Goal: Download file/media

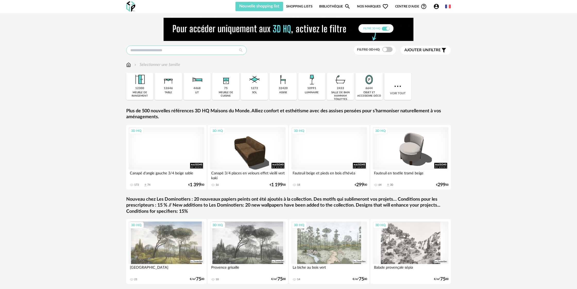
click at [197, 50] on input "text" at bounding box center [186, 50] width 121 height 9
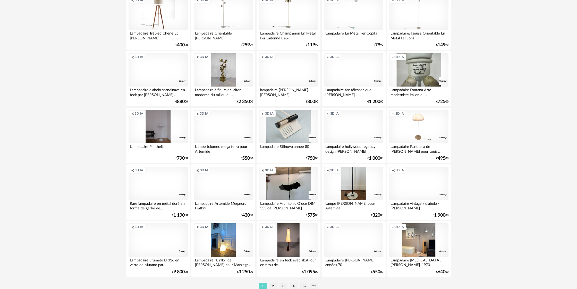
scroll to position [982, 0]
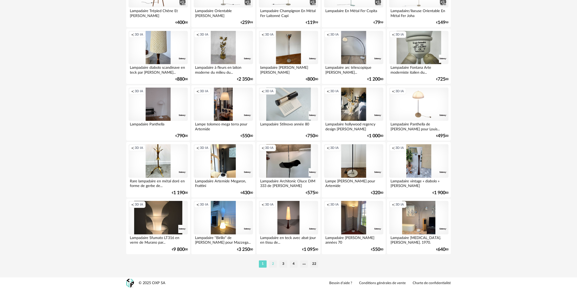
click at [271, 264] on li "2" at bounding box center [273, 263] width 8 height 7
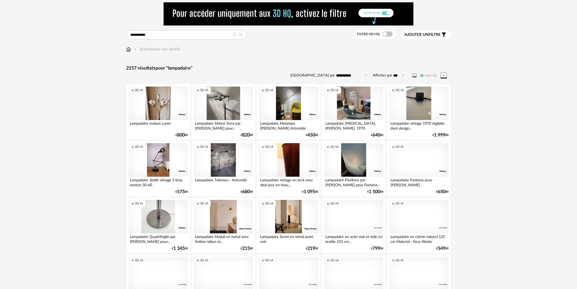
scroll to position [16, 0]
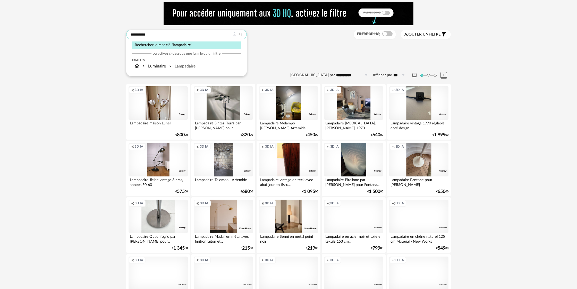
click at [168, 35] on input "**********" at bounding box center [186, 34] width 121 height 9
type input "**********"
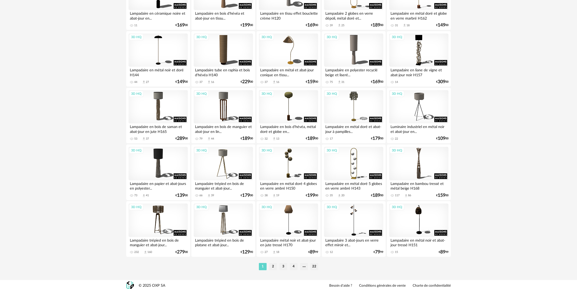
scroll to position [982, 0]
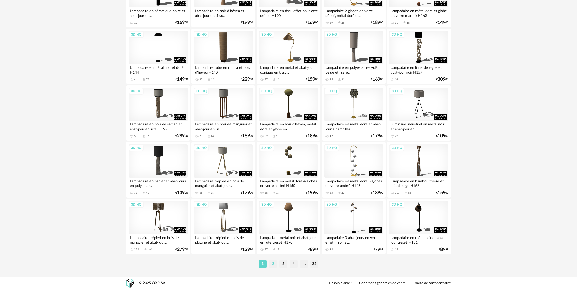
click at [274, 264] on li "2" at bounding box center [273, 263] width 8 height 7
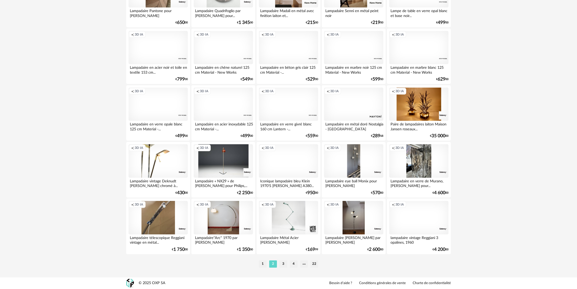
scroll to position [980, 0]
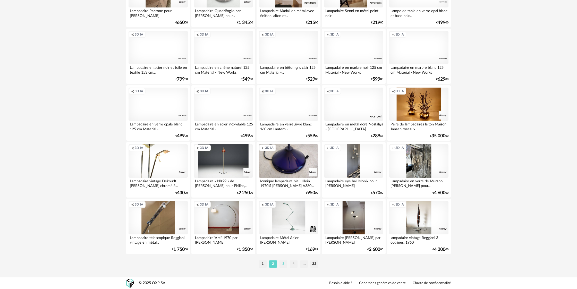
click at [284, 266] on li "3" at bounding box center [283, 263] width 8 height 7
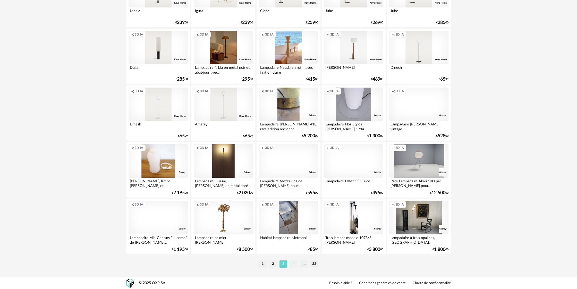
scroll to position [981, 0]
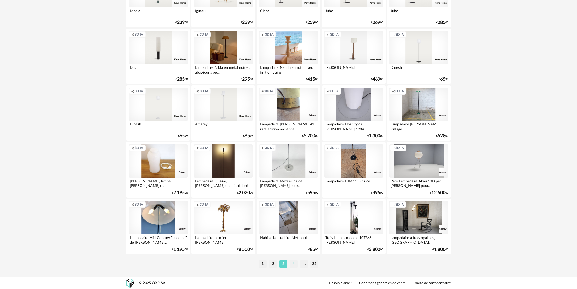
click at [294, 267] on li "4" at bounding box center [294, 263] width 8 height 7
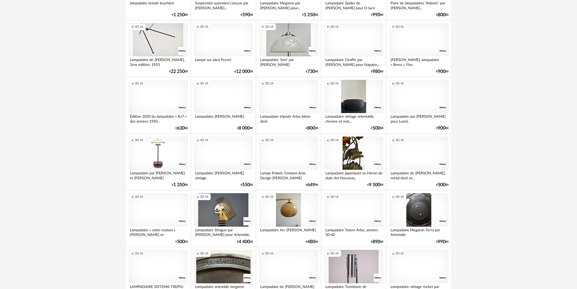
scroll to position [982, 0]
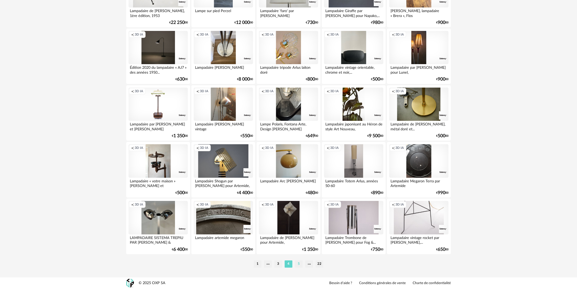
click at [296, 265] on li "5" at bounding box center [299, 263] width 8 height 7
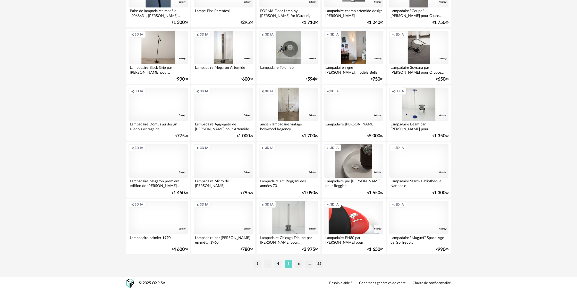
scroll to position [982, 0]
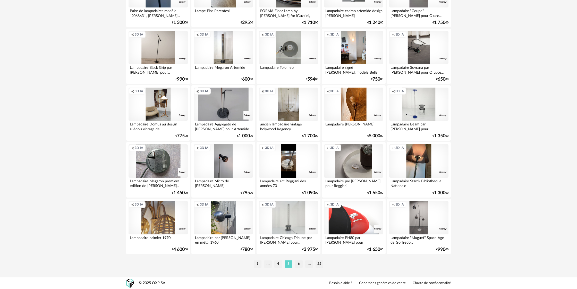
click at [296, 265] on li "6" at bounding box center [299, 263] width 8 height 7
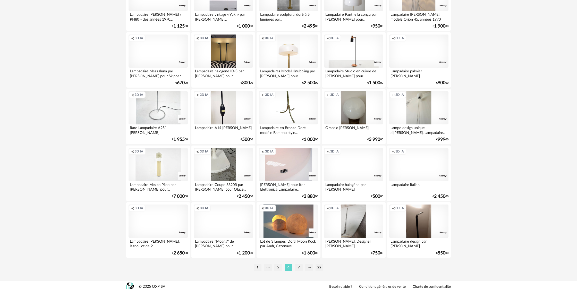
scroll to position [982, 0]
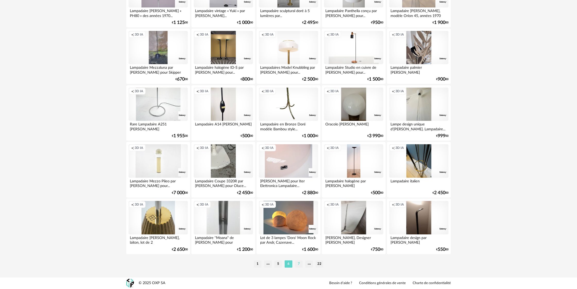
click at [296, 265] on li "7" at bounding box center [299, 263] width 8 height 7
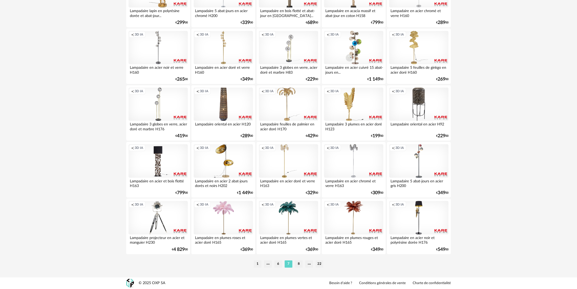
scroll to position [982, 0]
click at [299, 266] on li "8" at bounding box center [299, 263] width 8 height 7
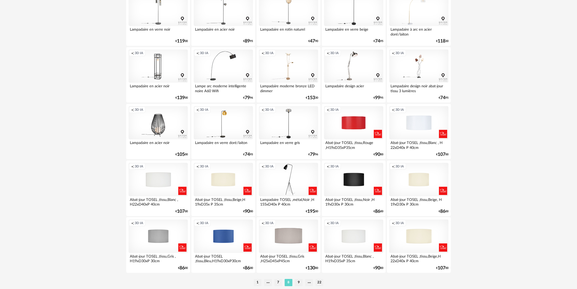
scroll to position [982, 0]
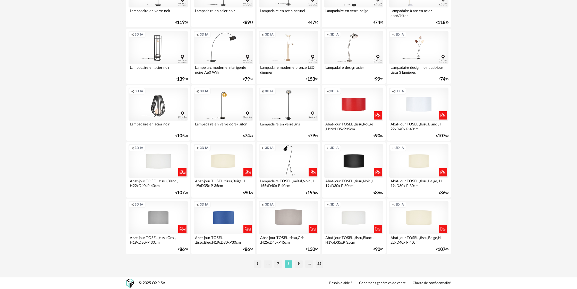
click at [299, 266] on li "9" at bounding box center [299, 263] width 8 height 7
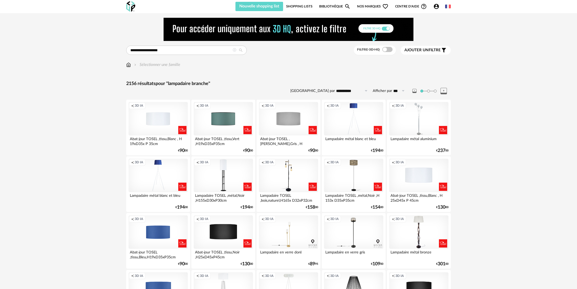
click at [403, 92] on icon at bounding box center [403, 91] width 6 height 8
click at [395, 141] on li "500" at bounding box center [401, 139] width 18 height 9
type input "***"
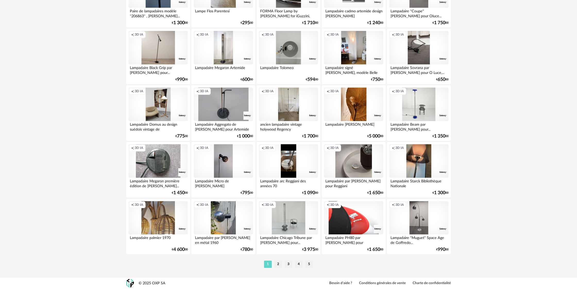
scroll to position [5525, 0]
click at [276, 268] on li "2" at bounding box center [278, 264] width 8 height 7
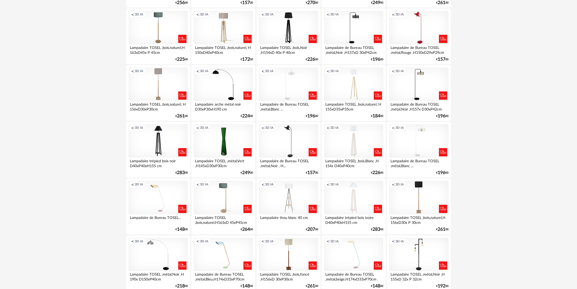
scroll to position [5532, 0]
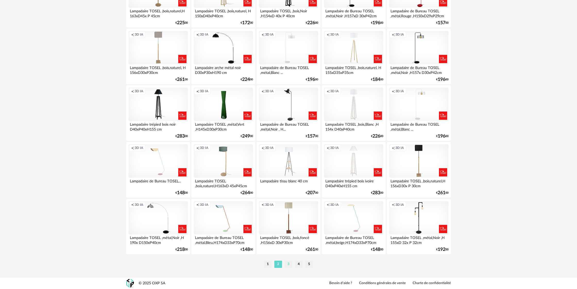
click at [287, 266] on li "3" at bounding box center [289, 264] width 8 height 7
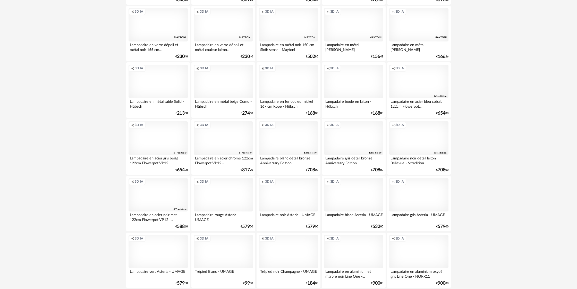
scroll to position [5532, 0]
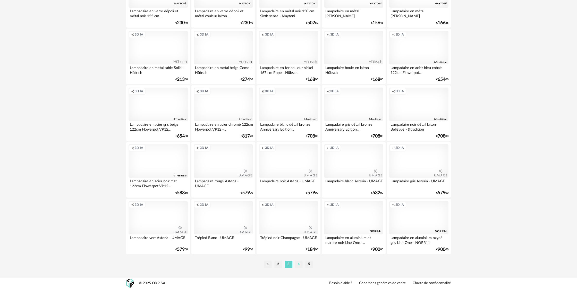
click at [299, 267] on li "4" at bounding box center [299, 264] width 8 height 7
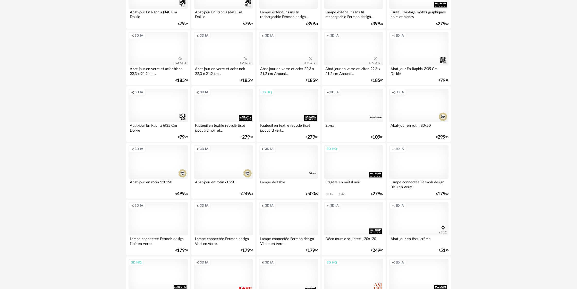
scroll to position [5532, 0]
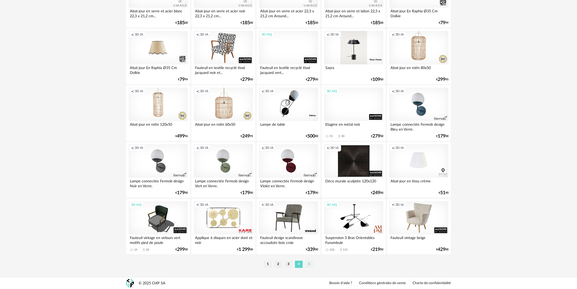
click at [311, 267] on li "5" at bounding box center [309, 264] width 8 height 7
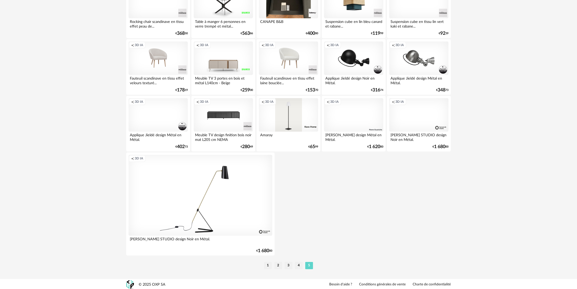
scroll to position [1712, 0]
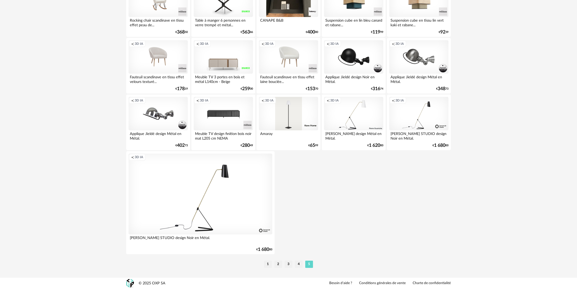
drag, startPoint x: 271, startPoint y: 265, endPoint x: 266, endPoint y: 264, distance: 4.9
click at [270, 265] on li "1" at bounding box center [268, 264] width 8 height 7
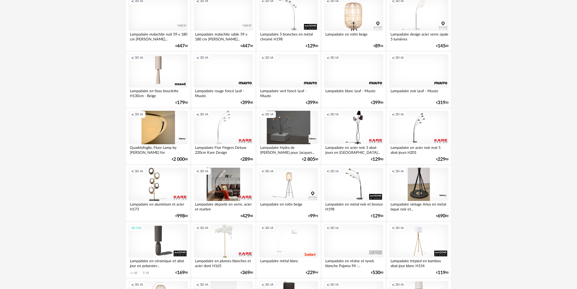
scroll to position [104, 0]
click at [228, 178] on div "Creation icon 3D IA" at bounding box center [223, 184] width 59 height 33
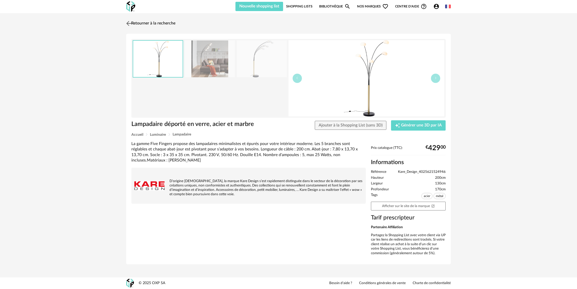
click at [130, 24] on img at bounding box center [128, 23] width 7 height 7
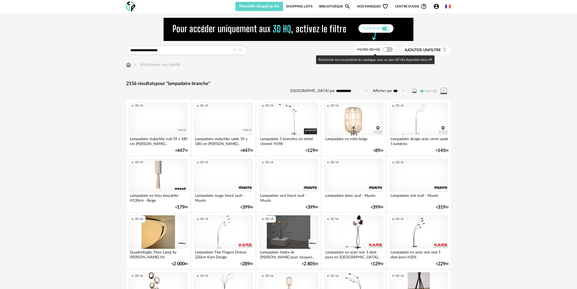
click at [373, 50] on span "Filtre 3D HQ" at bounding box center [368, 50] width 23 height 4
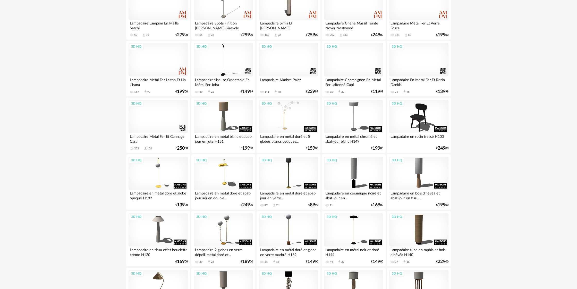
scroll to position [172, 0]
click at [285, 124] on div "3D HQ" at bounding box center [288, 116] width 59 height 33
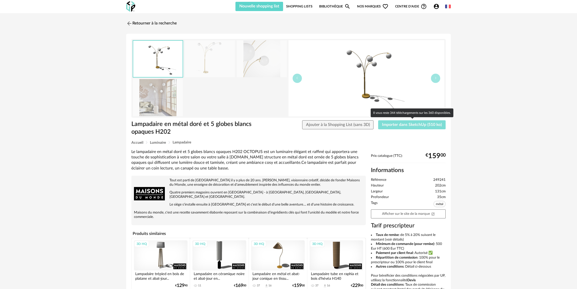
click at [392, 127] on span "Importer dans SketchUp (510 ko)" at bounding box center [412, 125] width 60 height 4
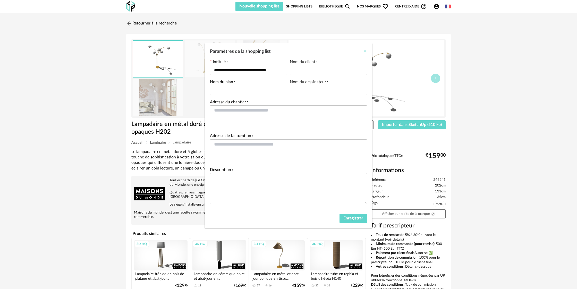
click at [364, 52] on icon "Close" at bounding box center [365, 51] width 4 height 4
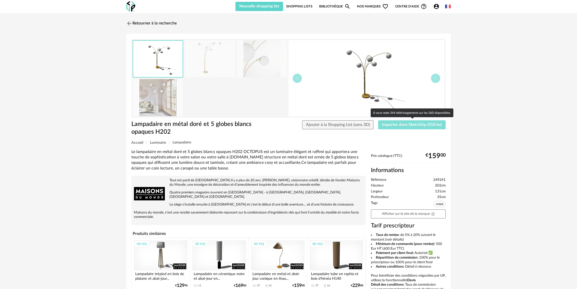
click at [399, 125] on span "Importer dans SketchUp (510 ko)" at bounding box center [412, 125] width 60 height 4
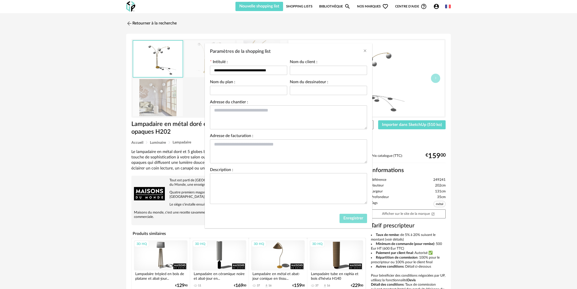
click at [345, 218] on span "Enregistrer" at bounding box center [353, 218] width 20 height 4
